Goal: Task Accomplishment & Management: Manage account settings

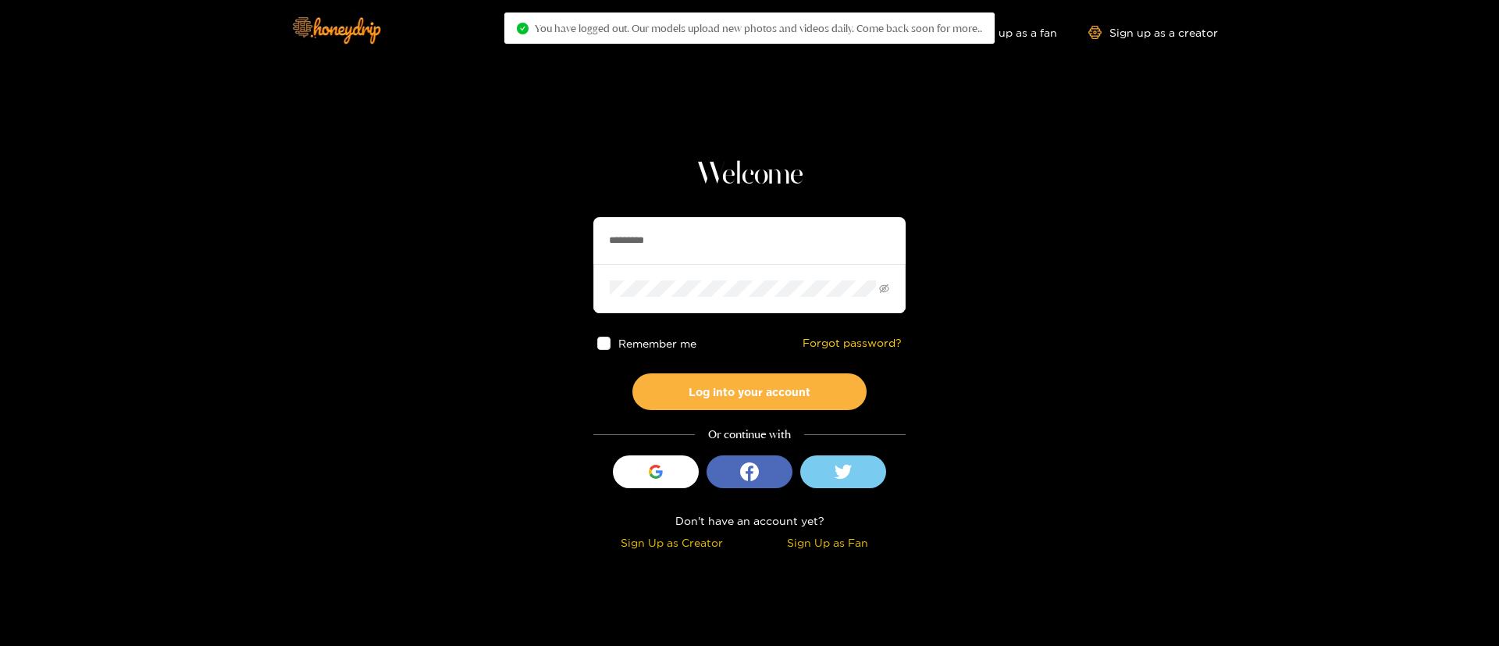
click at [717, 246] on input "*********" at bounding box center [749, 240] width 312 height 47
type input "**********"
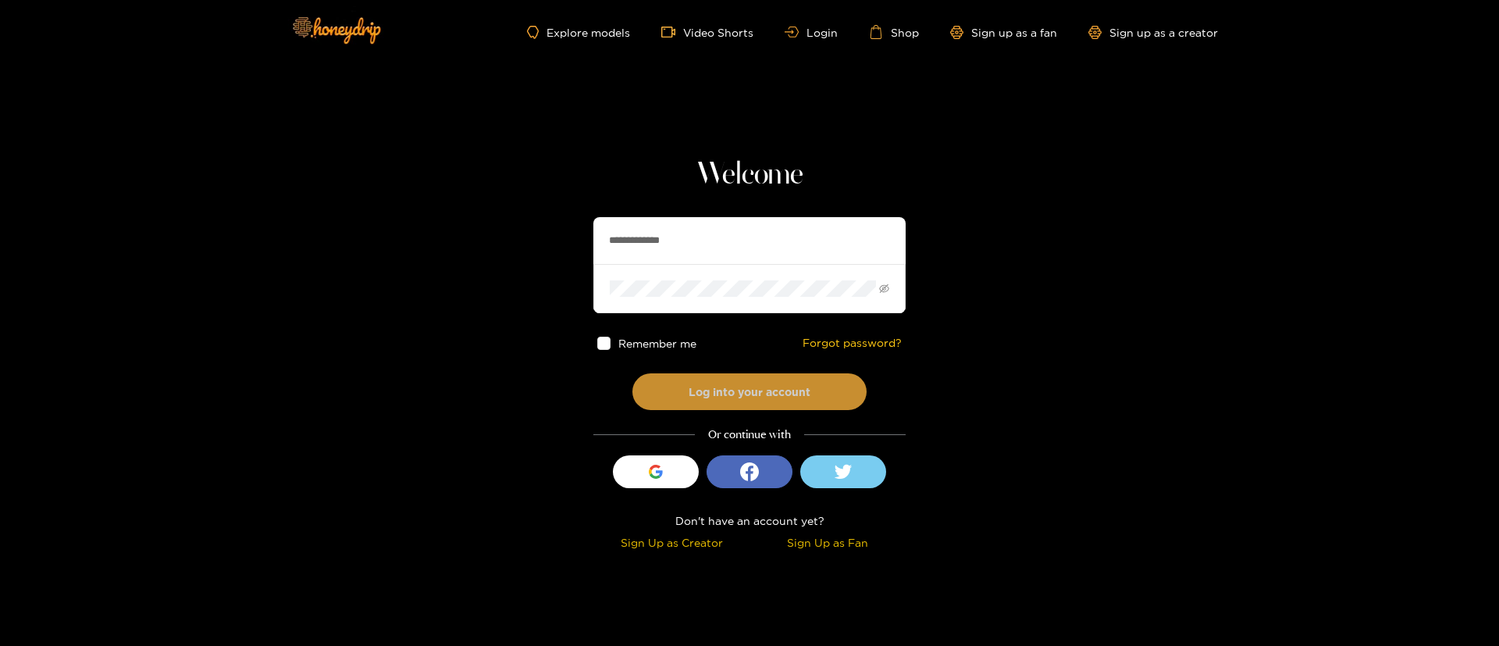
click at [768, 384] on button "Log into your account" at bounding box center [749, 391] width 234 height 37
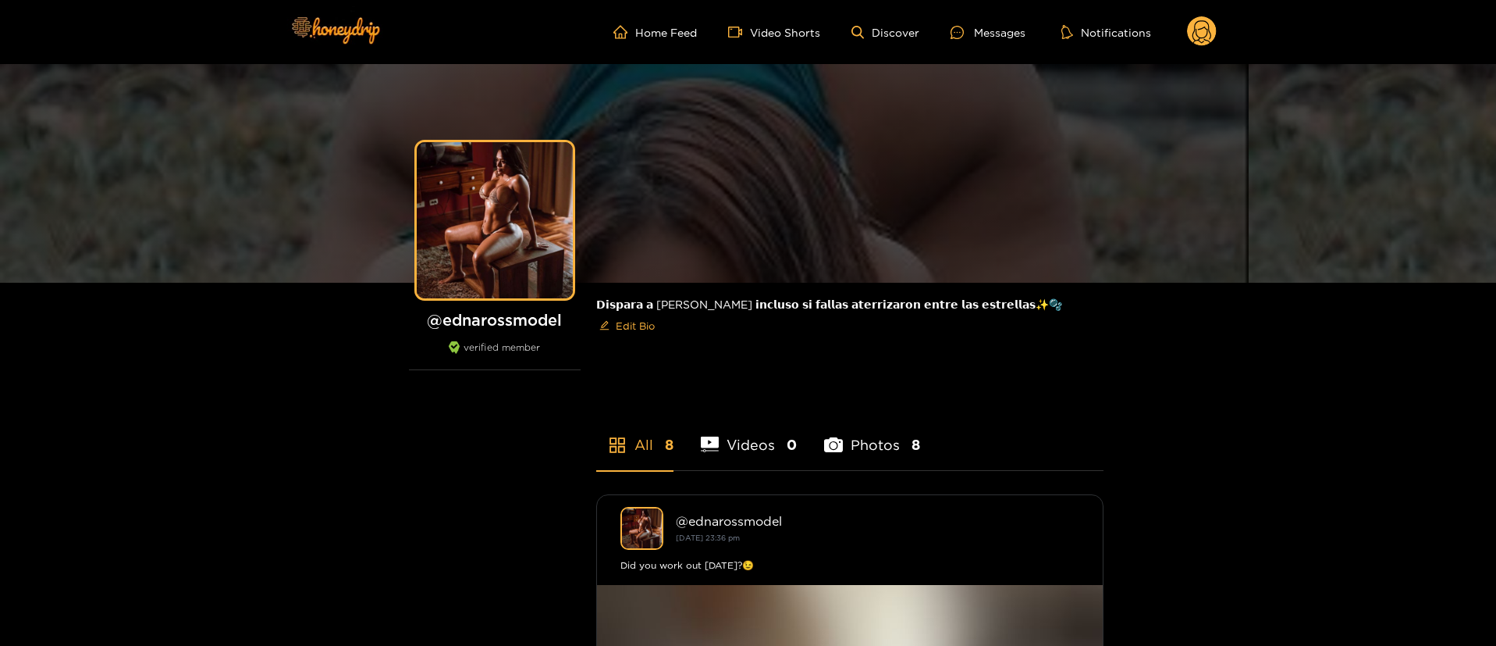
click at [1206, 22] on circle at bounding box center [1202, 31] width 30 height 30
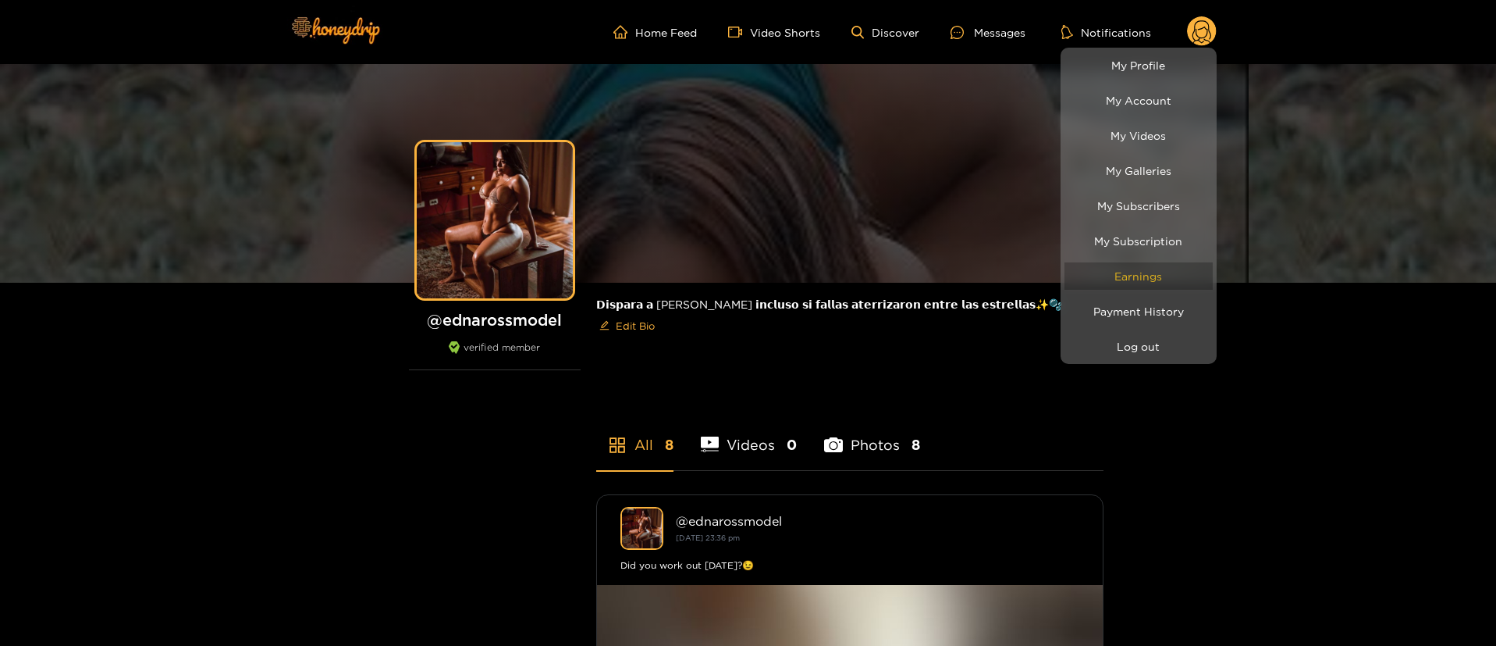
click at [1120, 276] on link "Earnings" at bounding box center [1139, 275] width 148 height 27
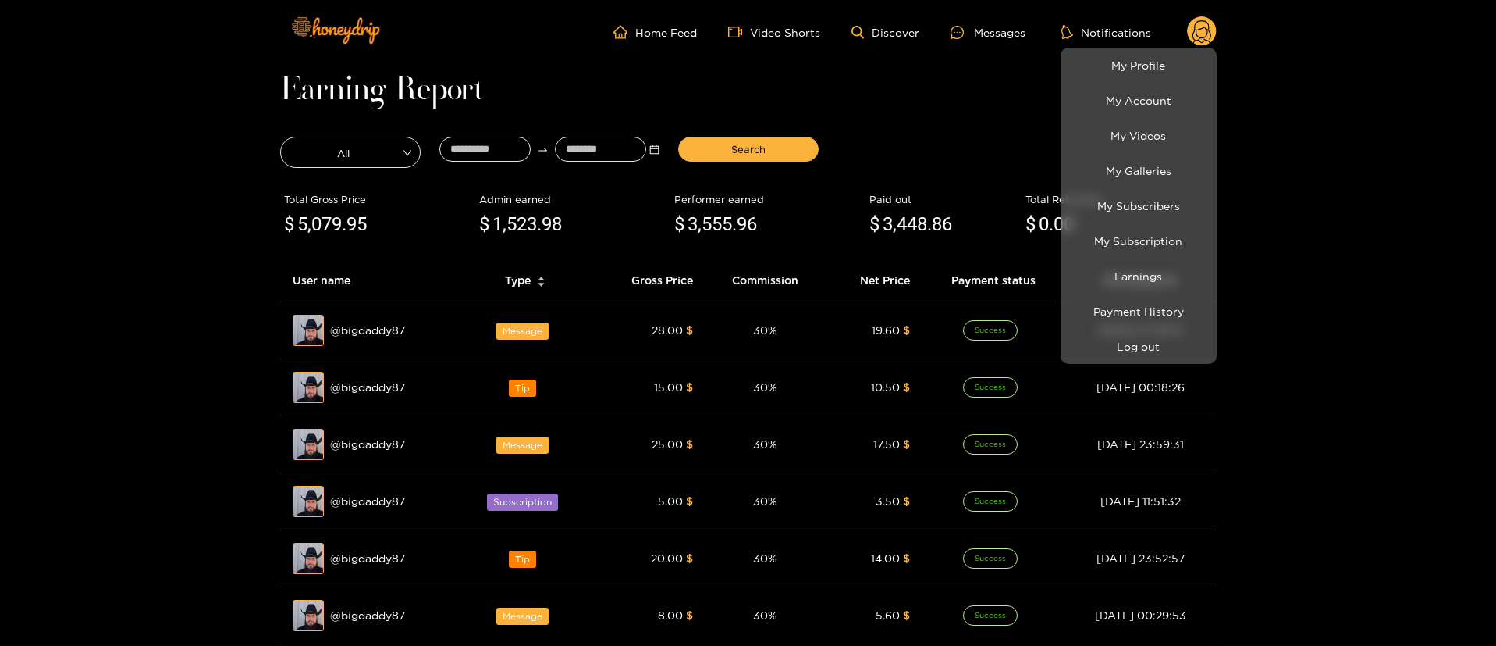
click at [956, 108] on div at bounding box center [748, 323] width 1496 height 646
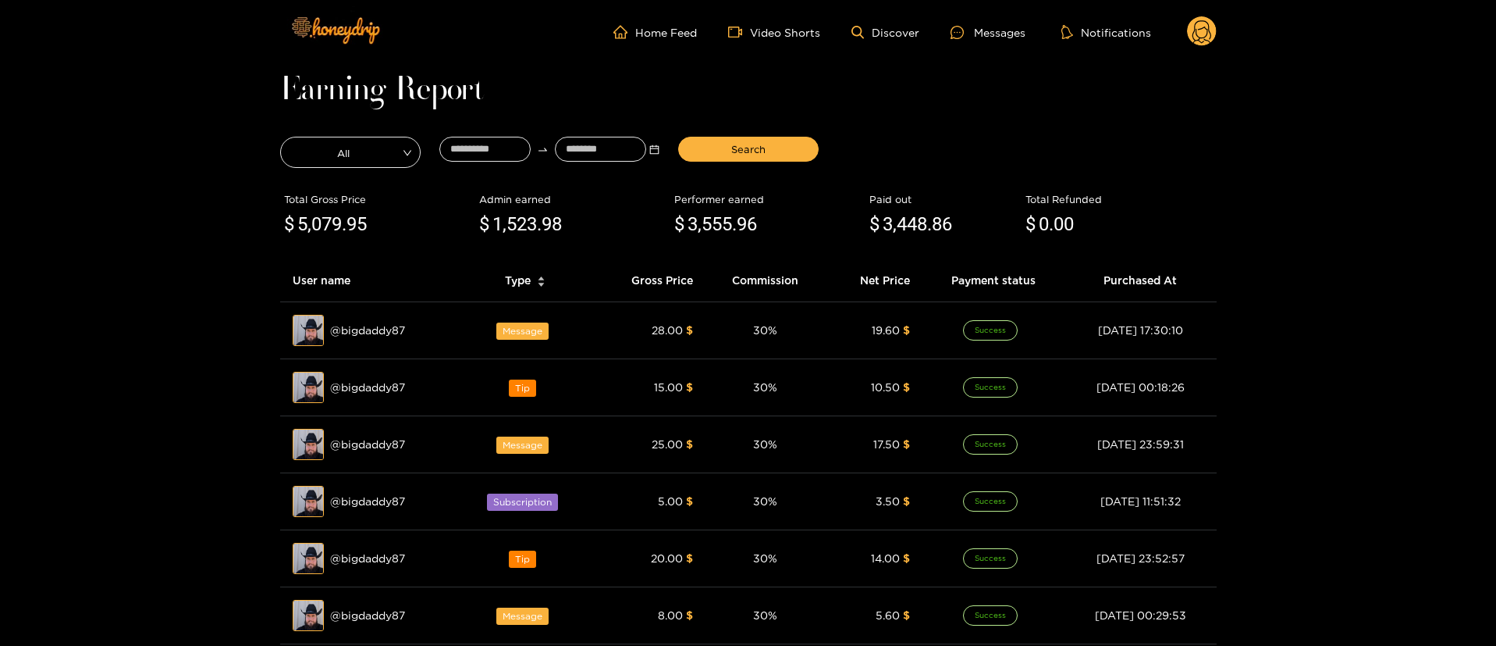
click at [702, 233] on span "3,555" at bounding box center [710, 224] width 44 height 22
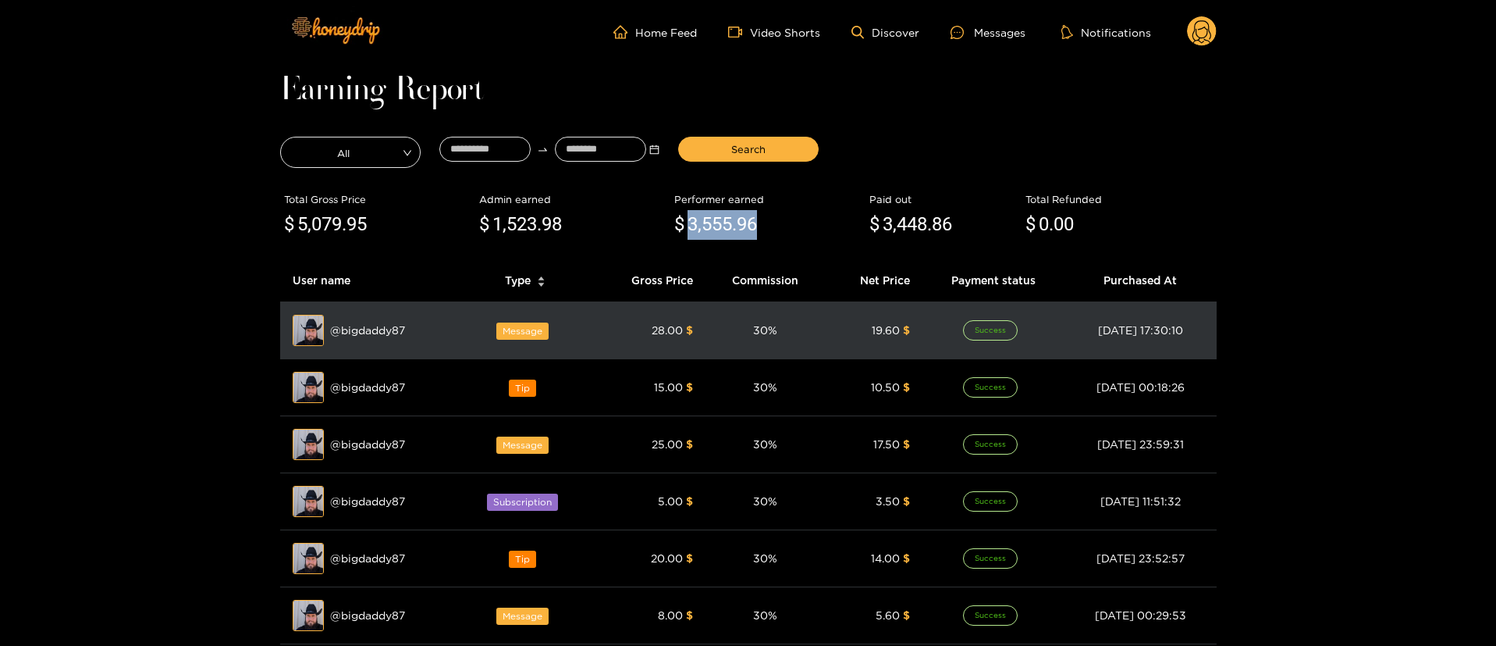
copy span "3,555 .96"
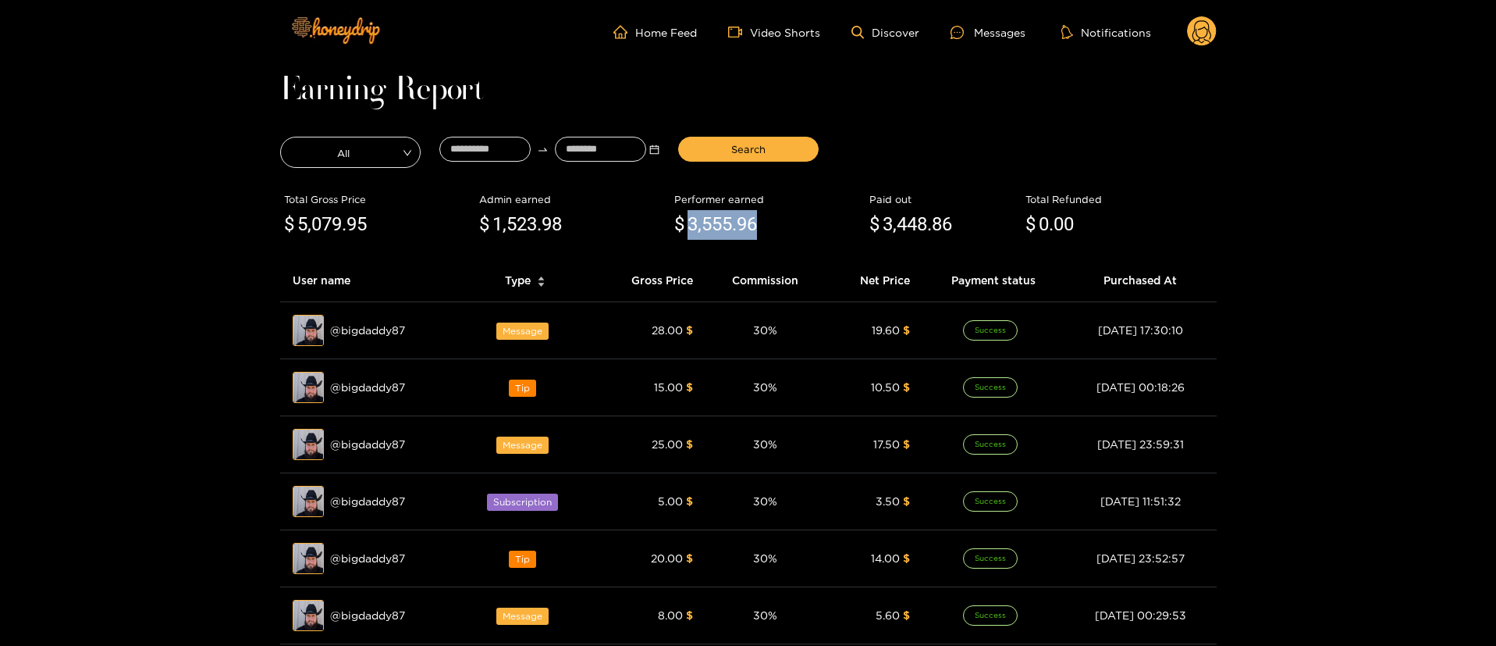
click at [891, 229] on span "3,448" at bounding box center [905, 224] width 44 height 22
copy span "3,448 .86"
click at [1196, 27] on circle at bounding box center [1202, 31] width 30 height 30
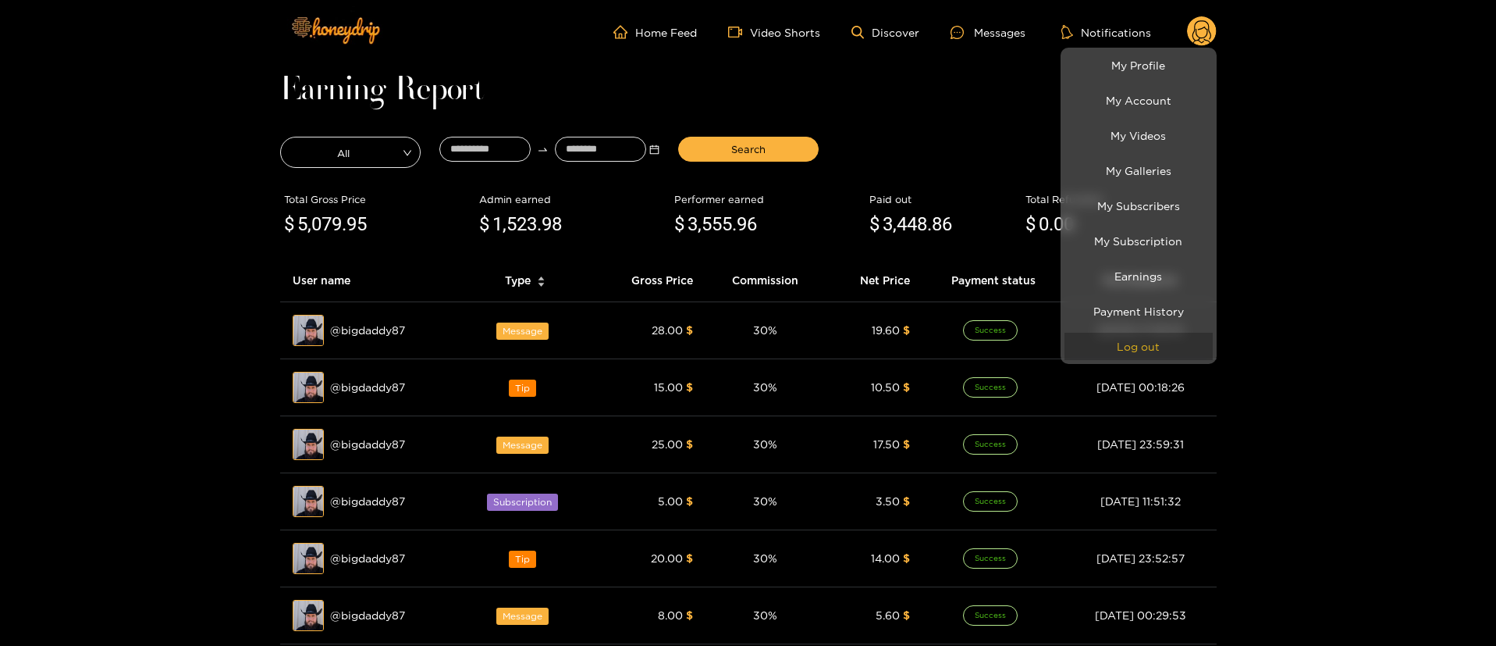
click at [1143, 347] on button "Log out" at bounding box center [1139, 346] width 148 height 27
